Goal: Task Accomplishment & Management: Manage account settings

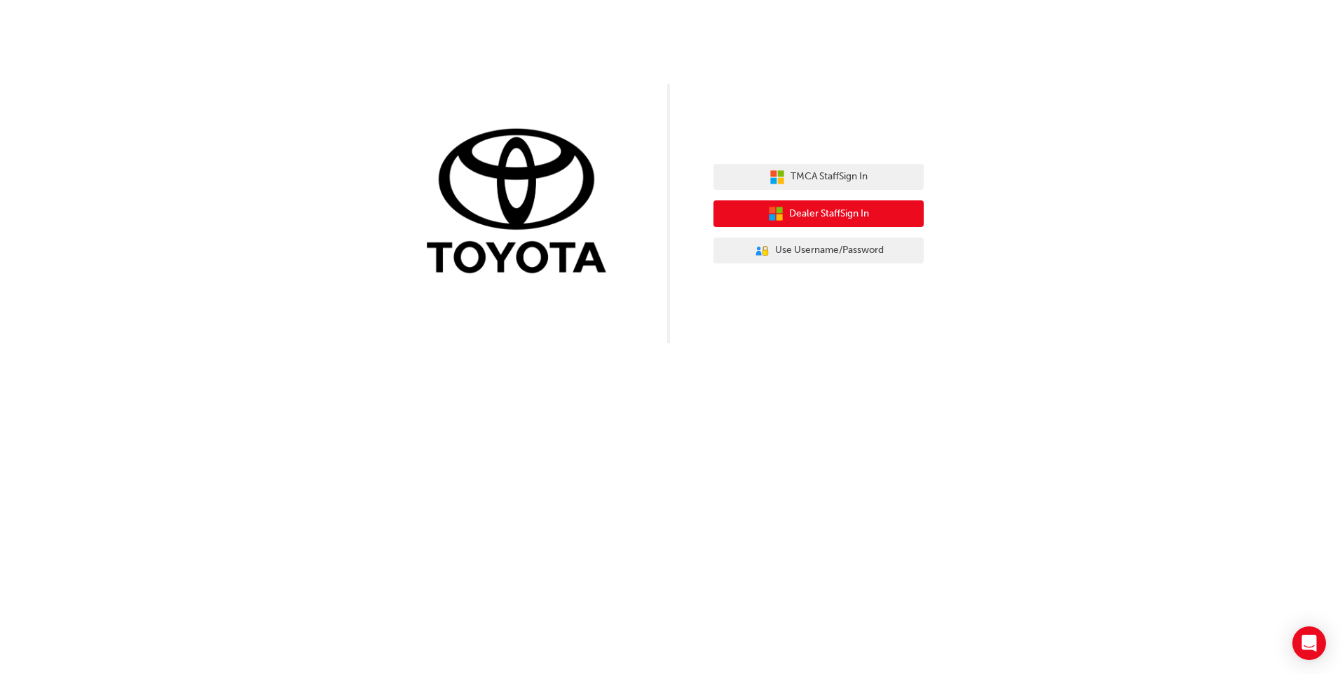
click at [832, 210] on span "Dealer Staff Sign In" at bounding box center [829, 214] width 80 height 16
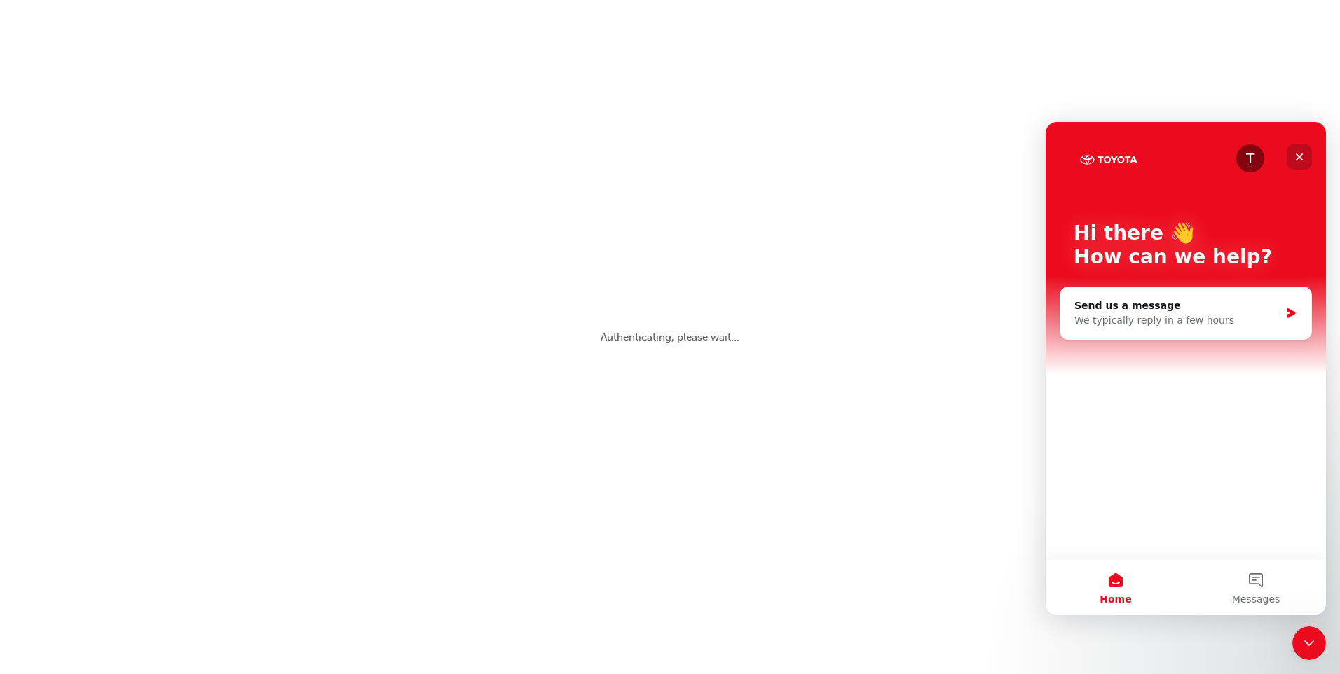
click at [1294, 160] on icon "Close" at bounding box center [1299, 156] width 11 height 11
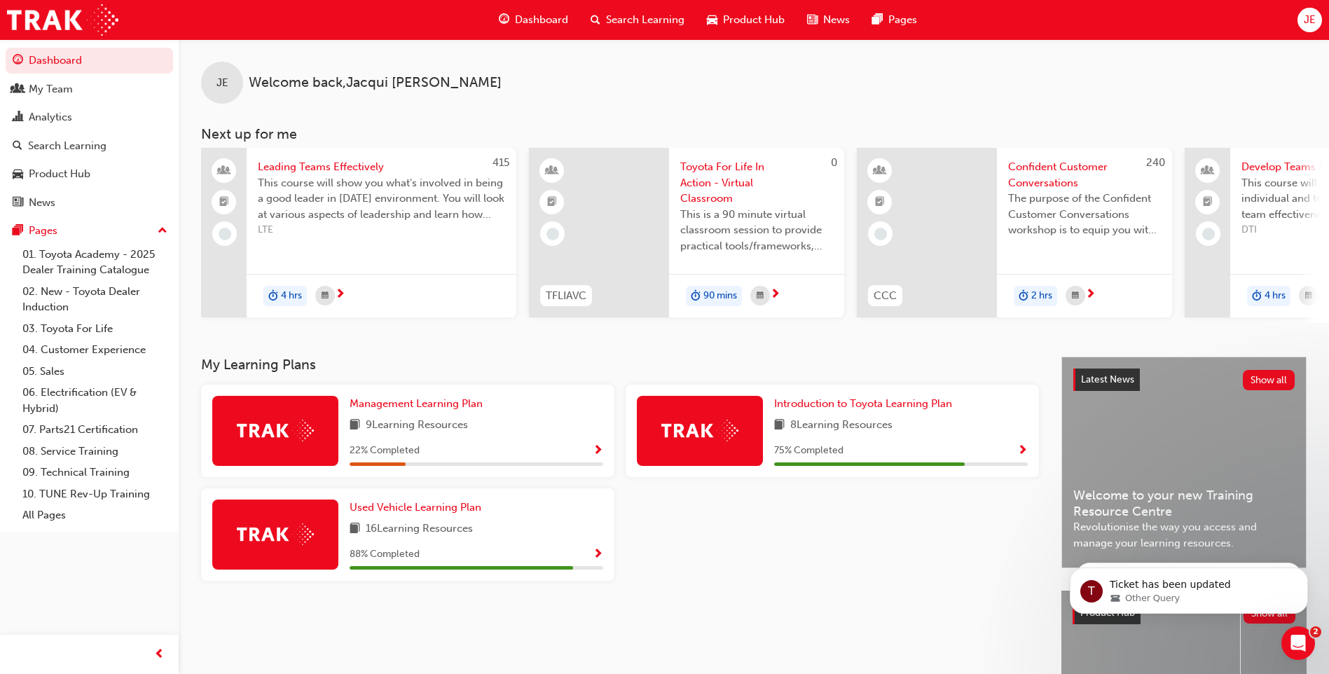
click at [545, 18] on span "Dashboard" at bounding box center [541, 20] width 53 height 16
click at [759, 15] on span "Product Hub" at bounding box center [754, 20] width 62 height 16
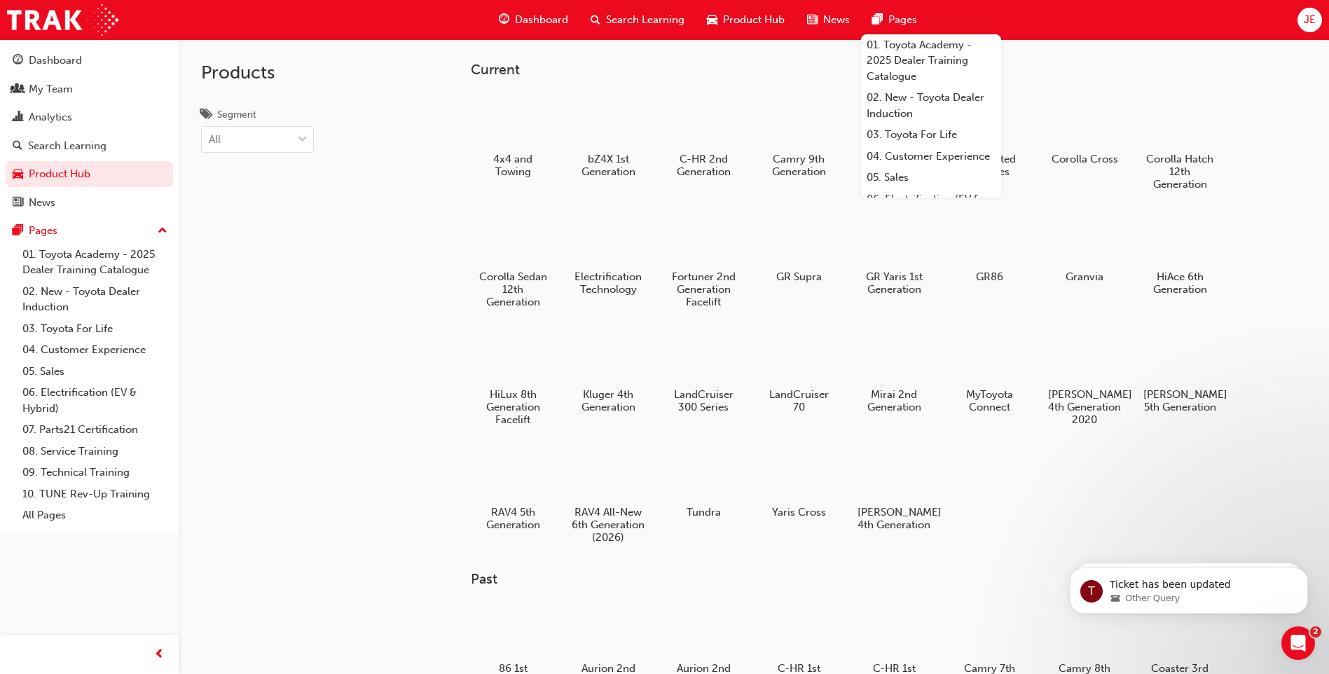
click at [549, 11] on div "Dashboard" at bounding box center [534, 20] width 92 height 29
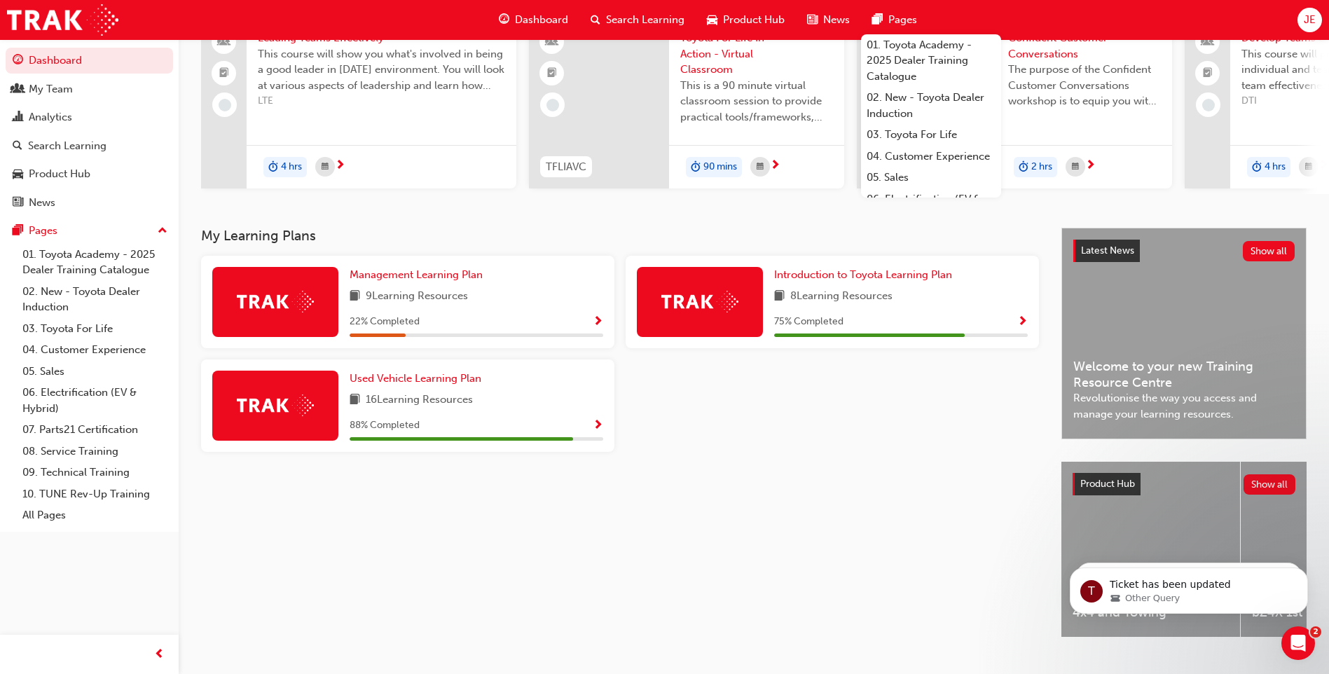
scroll to position [163, 0]
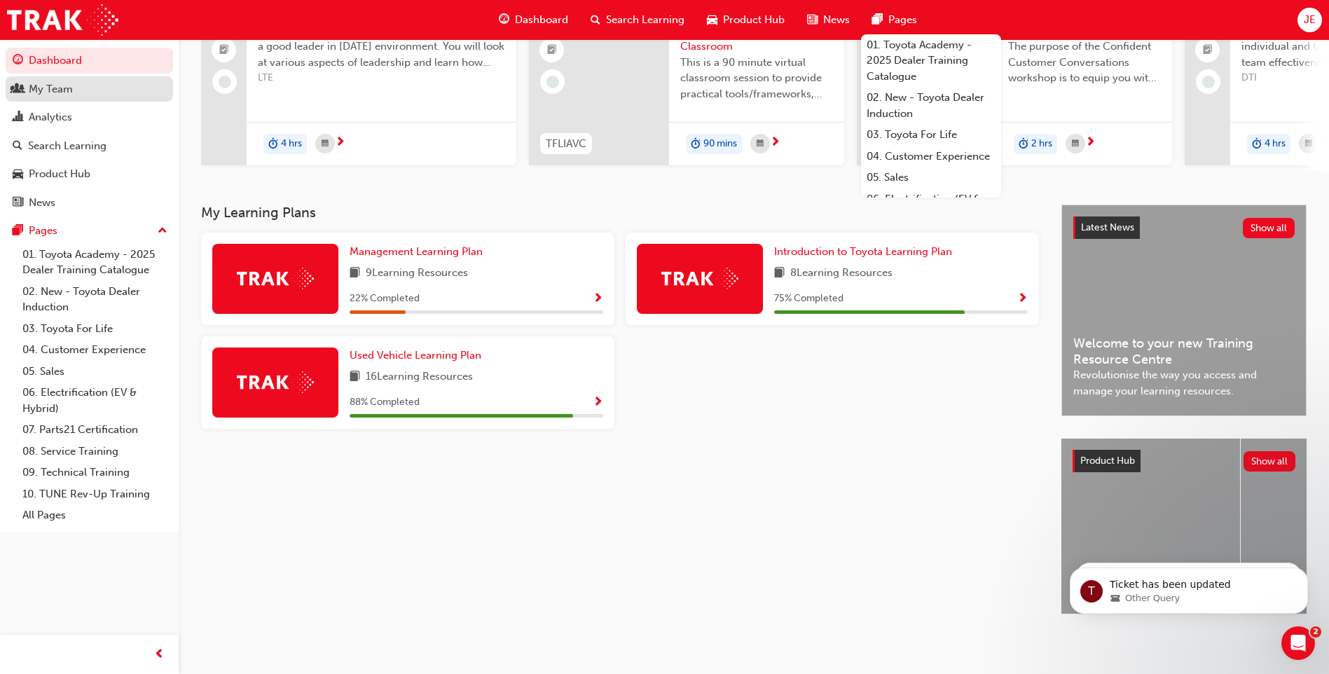
click at [49, 88] on div "My Team" at bounding box center [51, 89] width 44 height 16
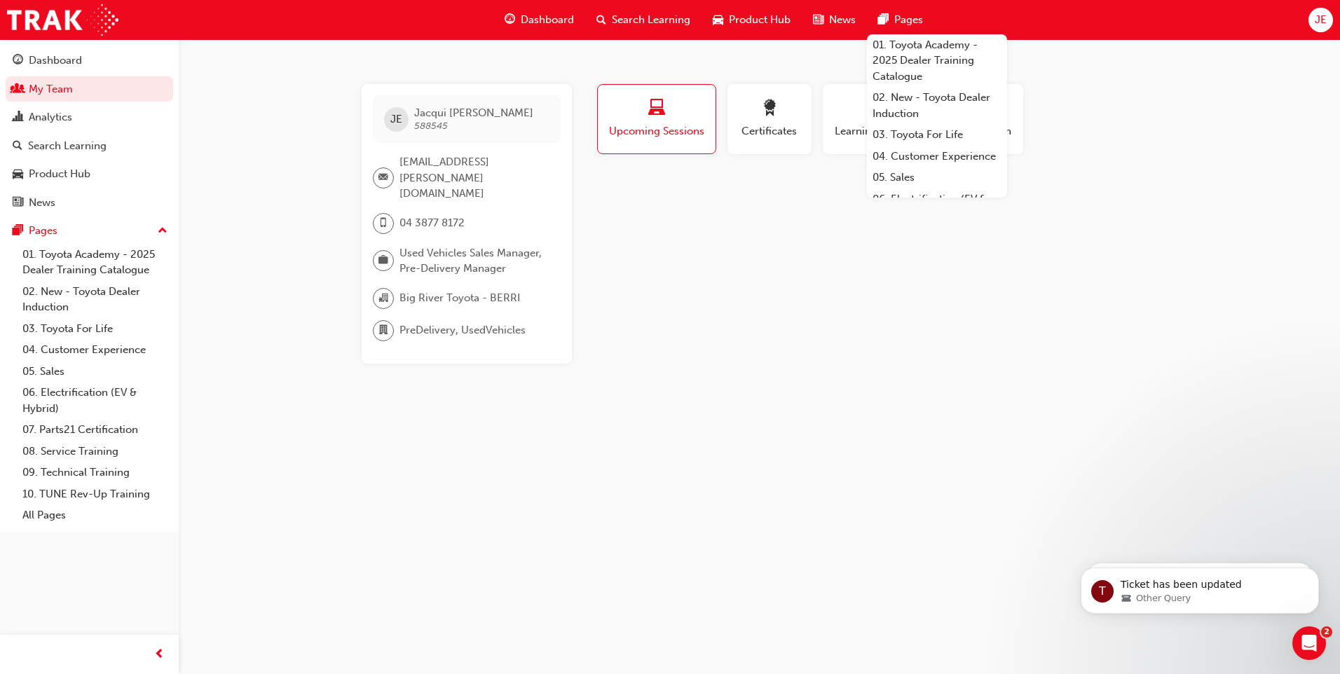
click at [1273, 134] on div "JE Jacqui Evans 588545 jacqui.evans@bigrivertoyota.com.au 04 3877 8172 Used Veh…" at bounding box center [670, 337] width 1340 height 674
click at [1097, 25] on div "Dashboard Search Learning Product Hub News Pages 01. Toyota Academy - 2025 Deal…" at bounding box center [670, 20] width 1340 height 40
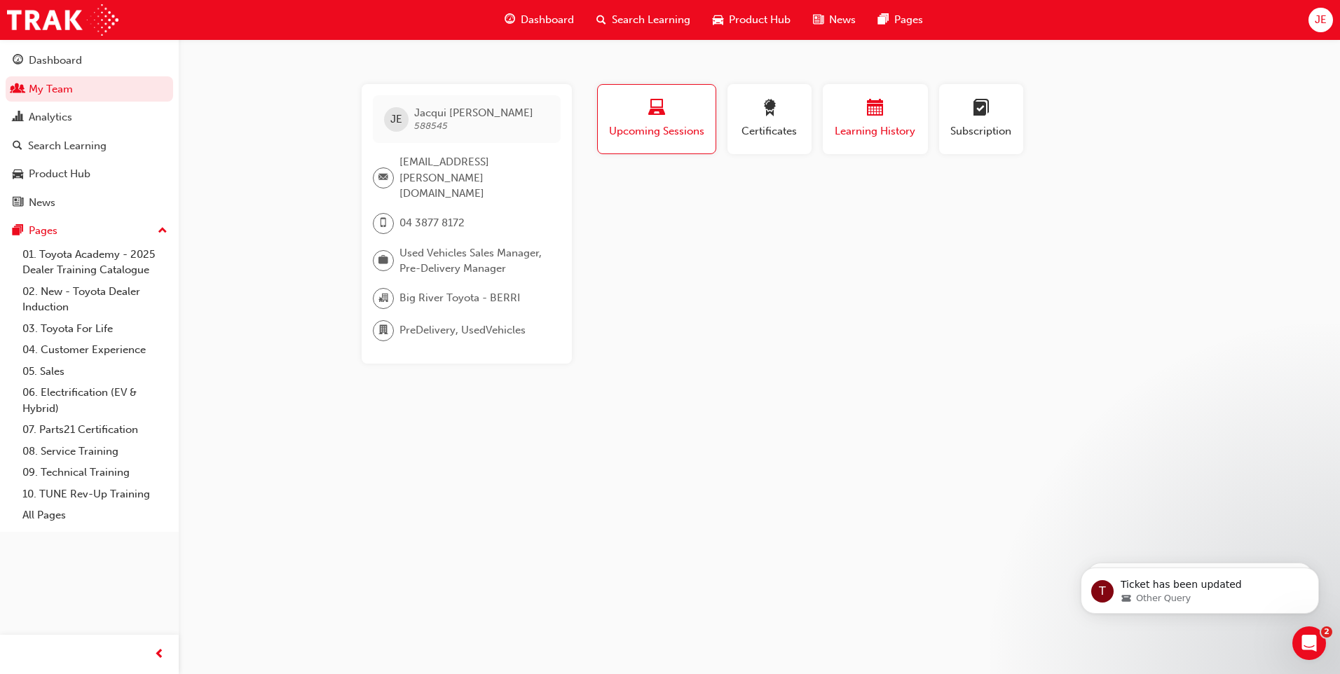
click at [855, 123] on div "Learning History" at bounding box center [875, 120] width 84 height 40
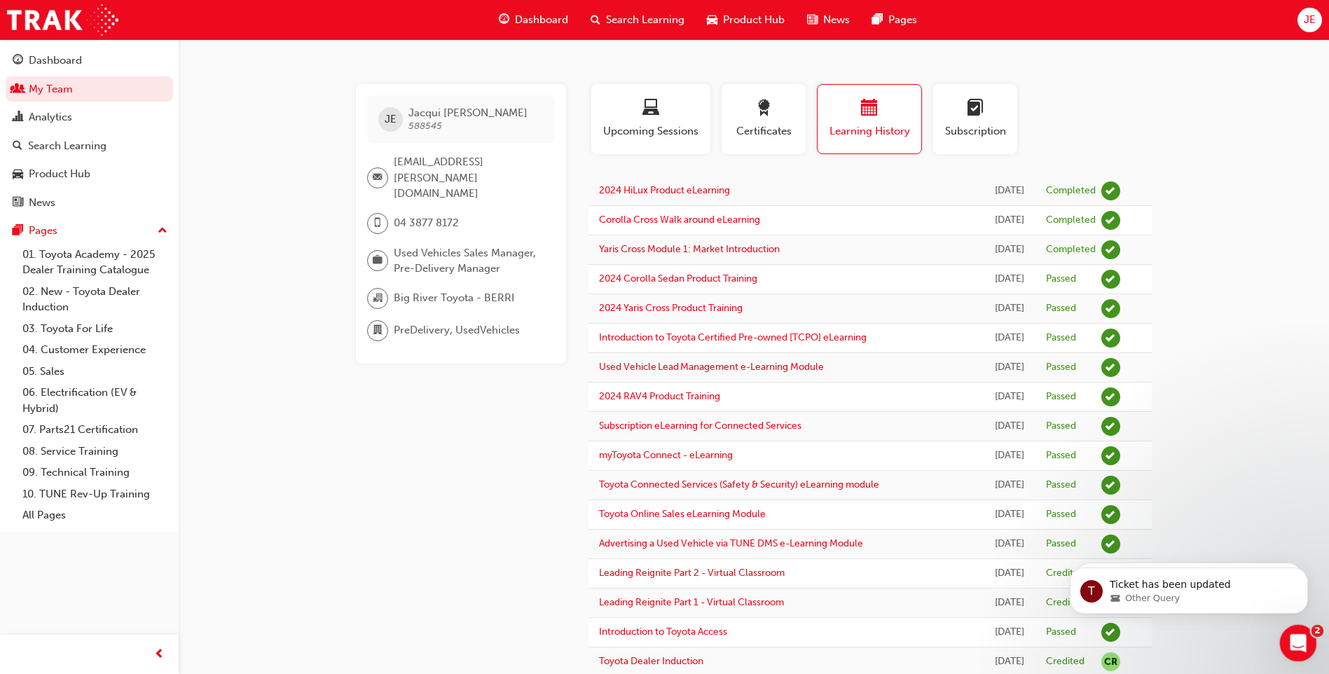
click at [1299, 650] on icon "Open Intercom Messenger" at bounding box center [1296, 641] width 23 height 23
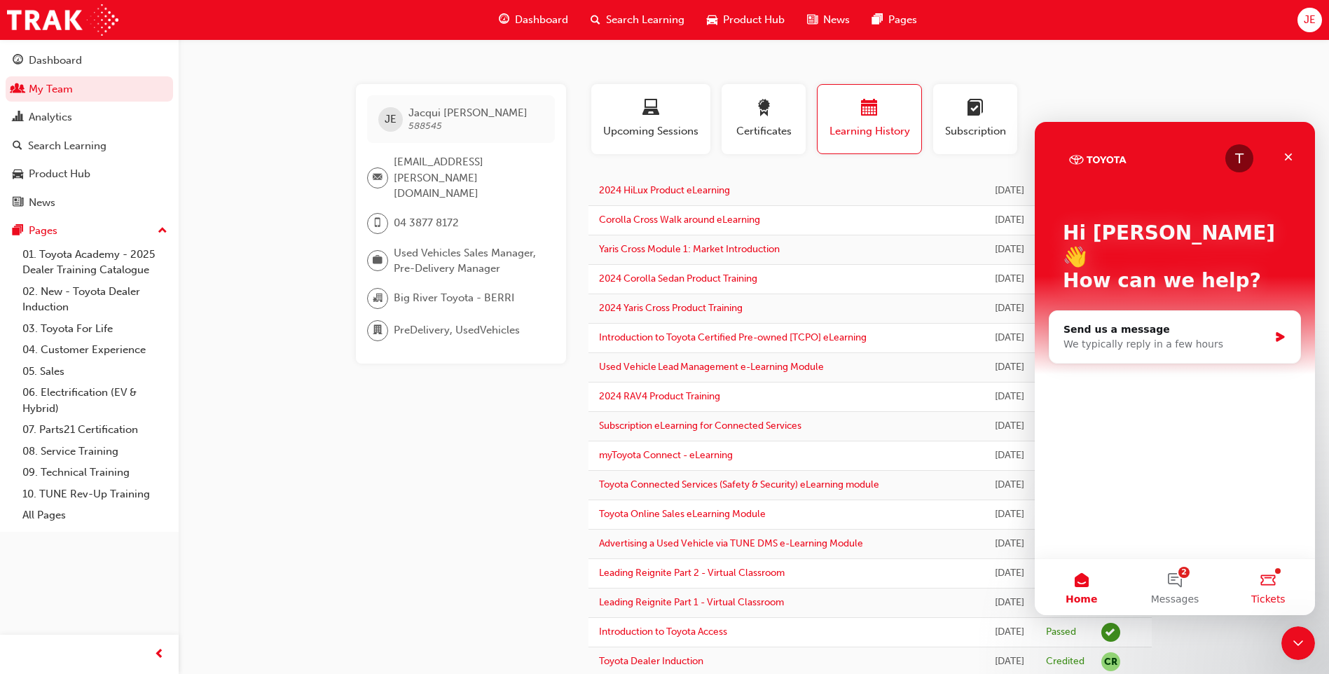
click at [1285, 582] on button "Tickets" at bounding box center [1268, 587] width 93 height 56
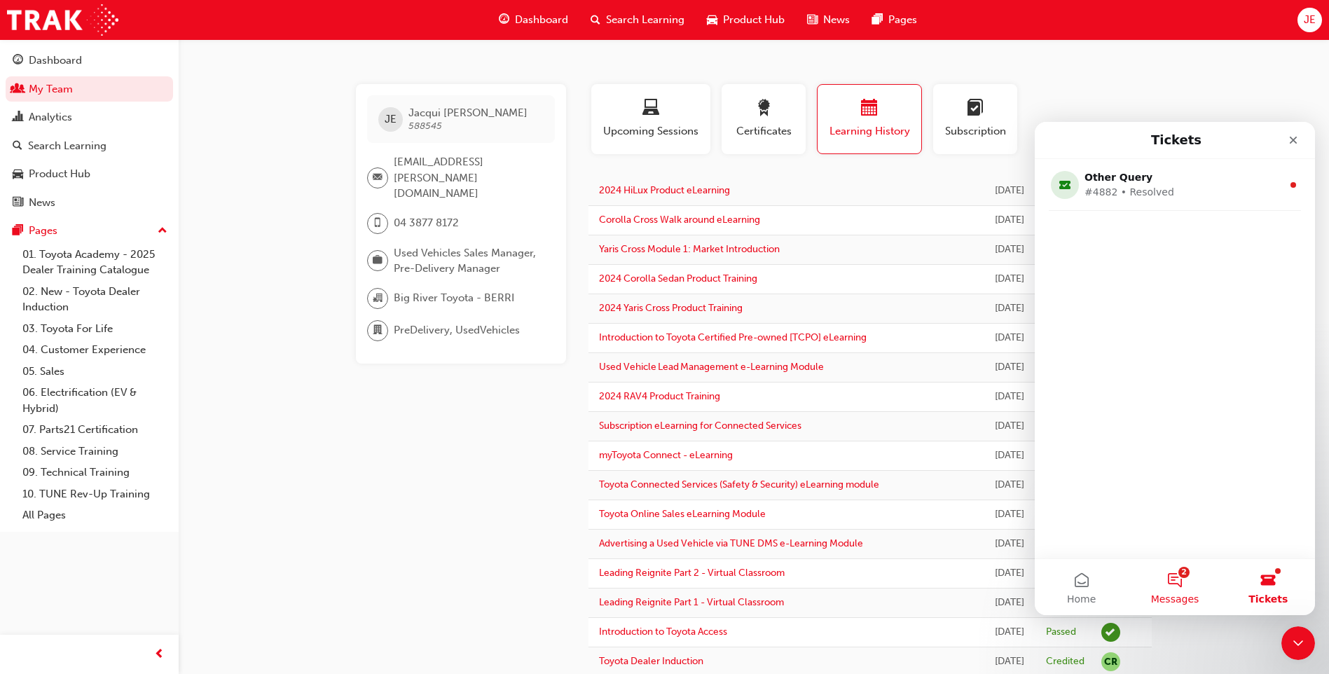
click at [1174, 585] on button "2 Messages" at bounding box center [1174, 587] width 93 height 56
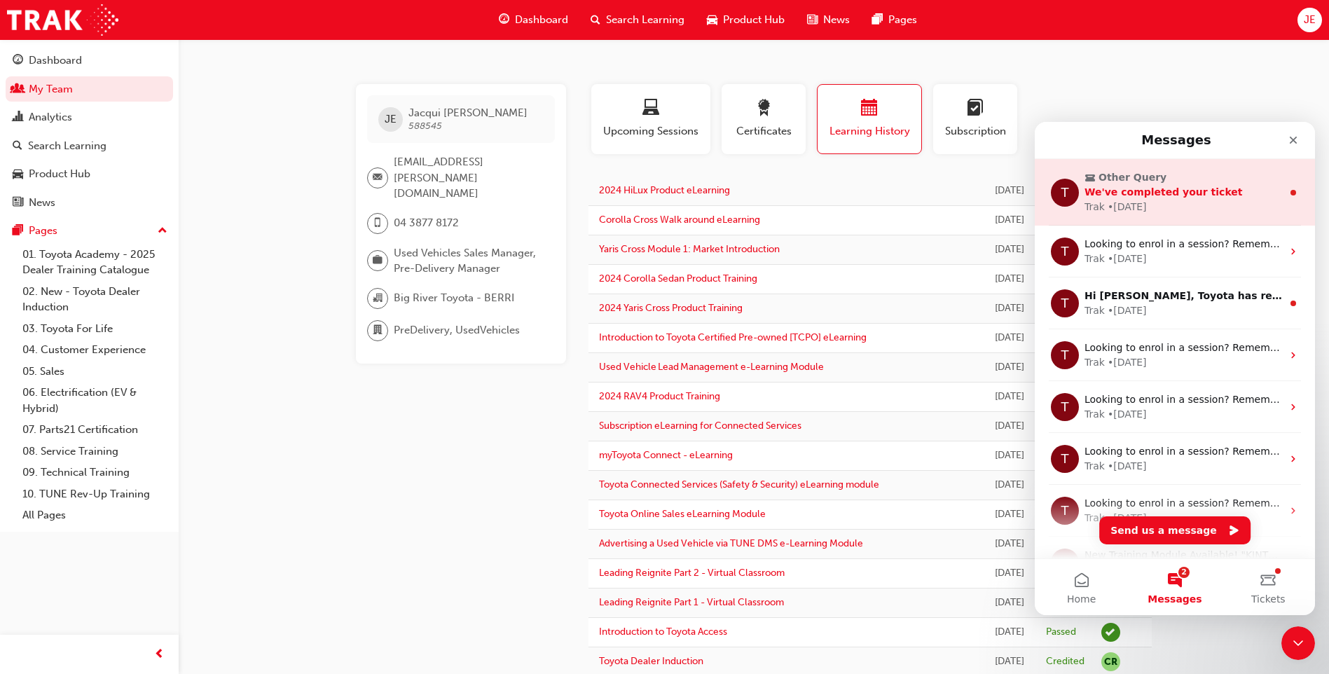
click at [1180, 182] on span "Other Query" at bounding box center [1177, 177] width 184 height 15
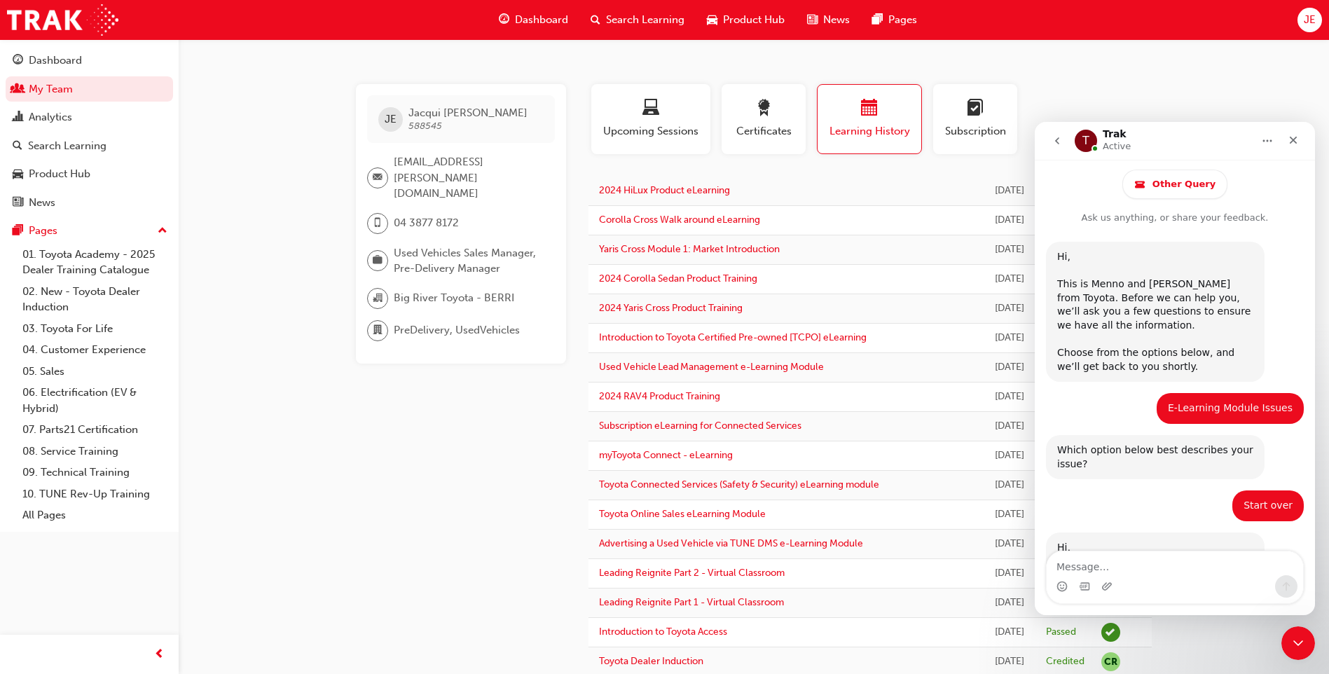
scroll to position [65, 0]
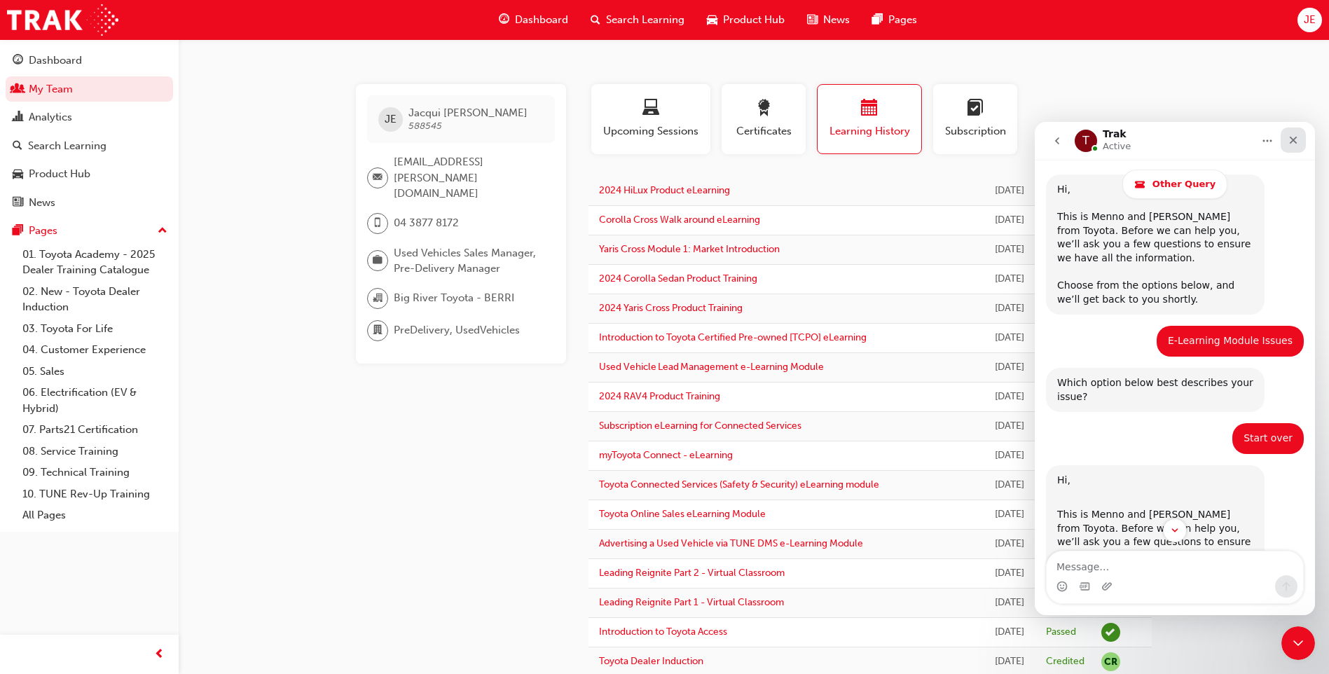
click at [1297, 139] on icon "Close" at bounding box center [1293, 140] width 11 height 11
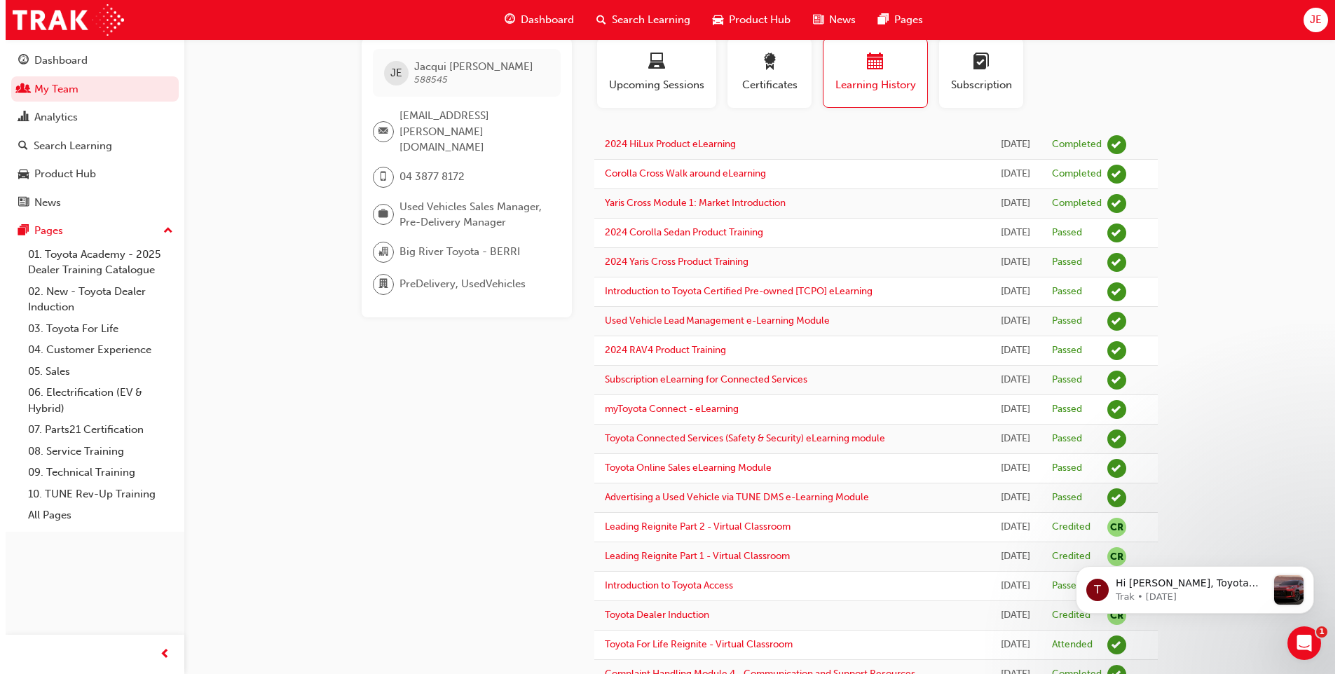
scroll to position [0, 0]
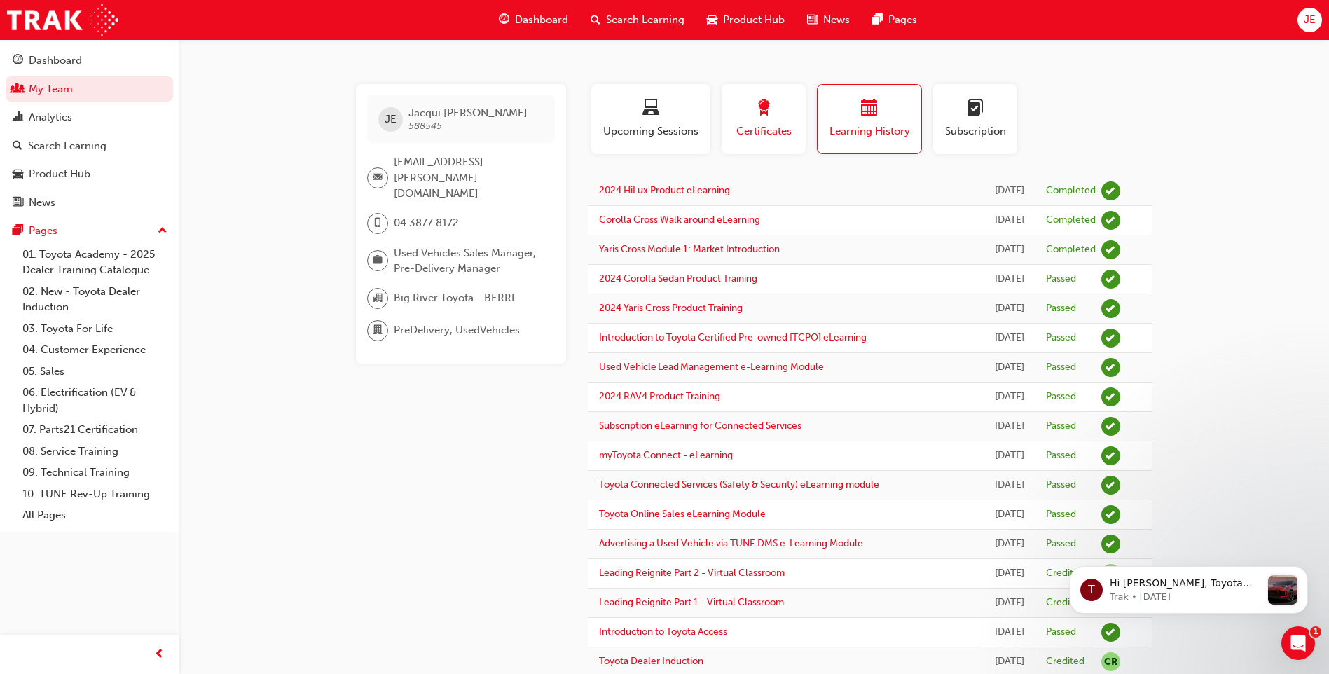
click at [784, 116] on div "button" at bounding box center [763, 111] width 63 height 22
